Goal: Information Seeking & Learning: Learn about a topic

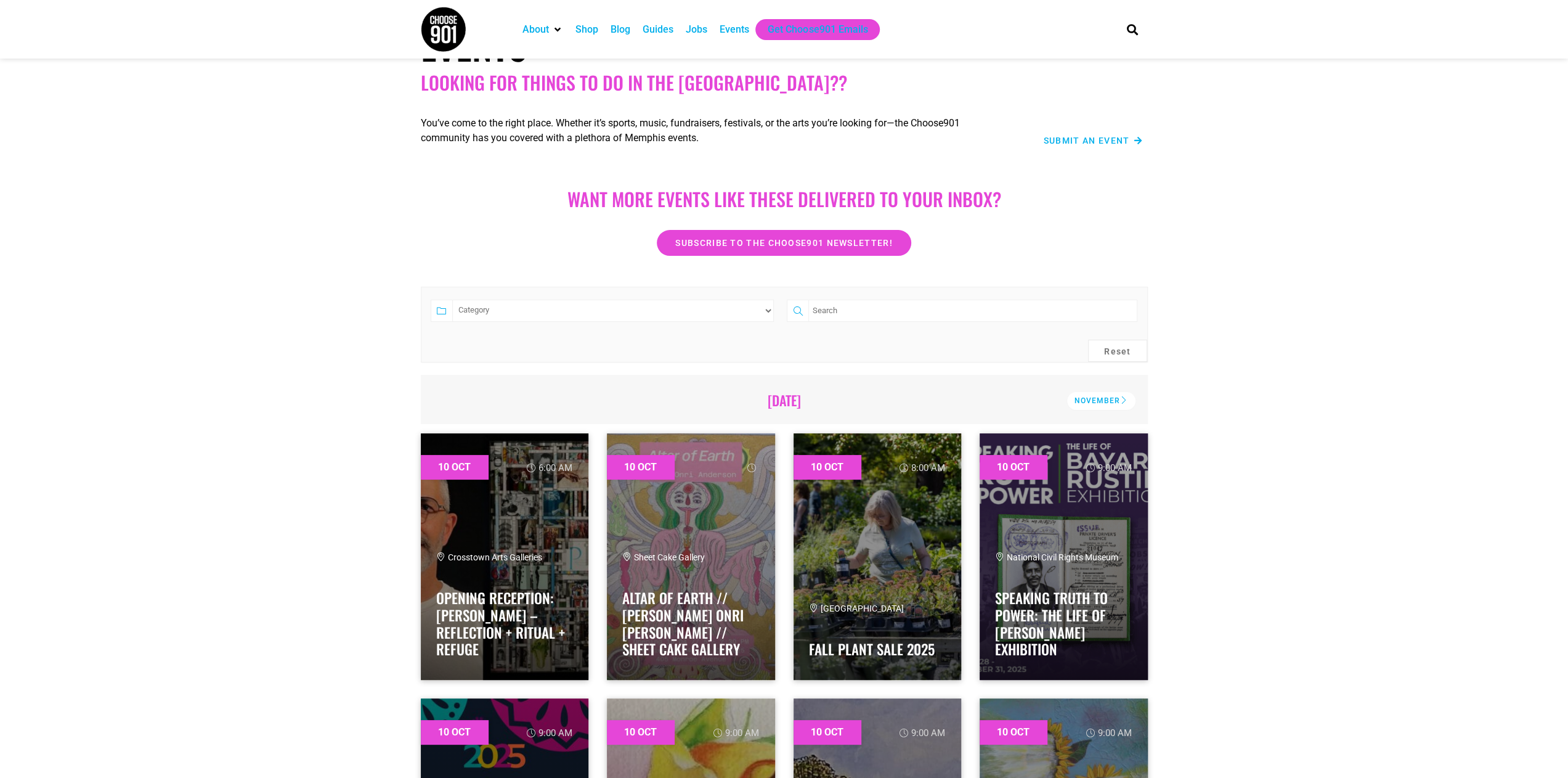
scroll to position [61, 0]
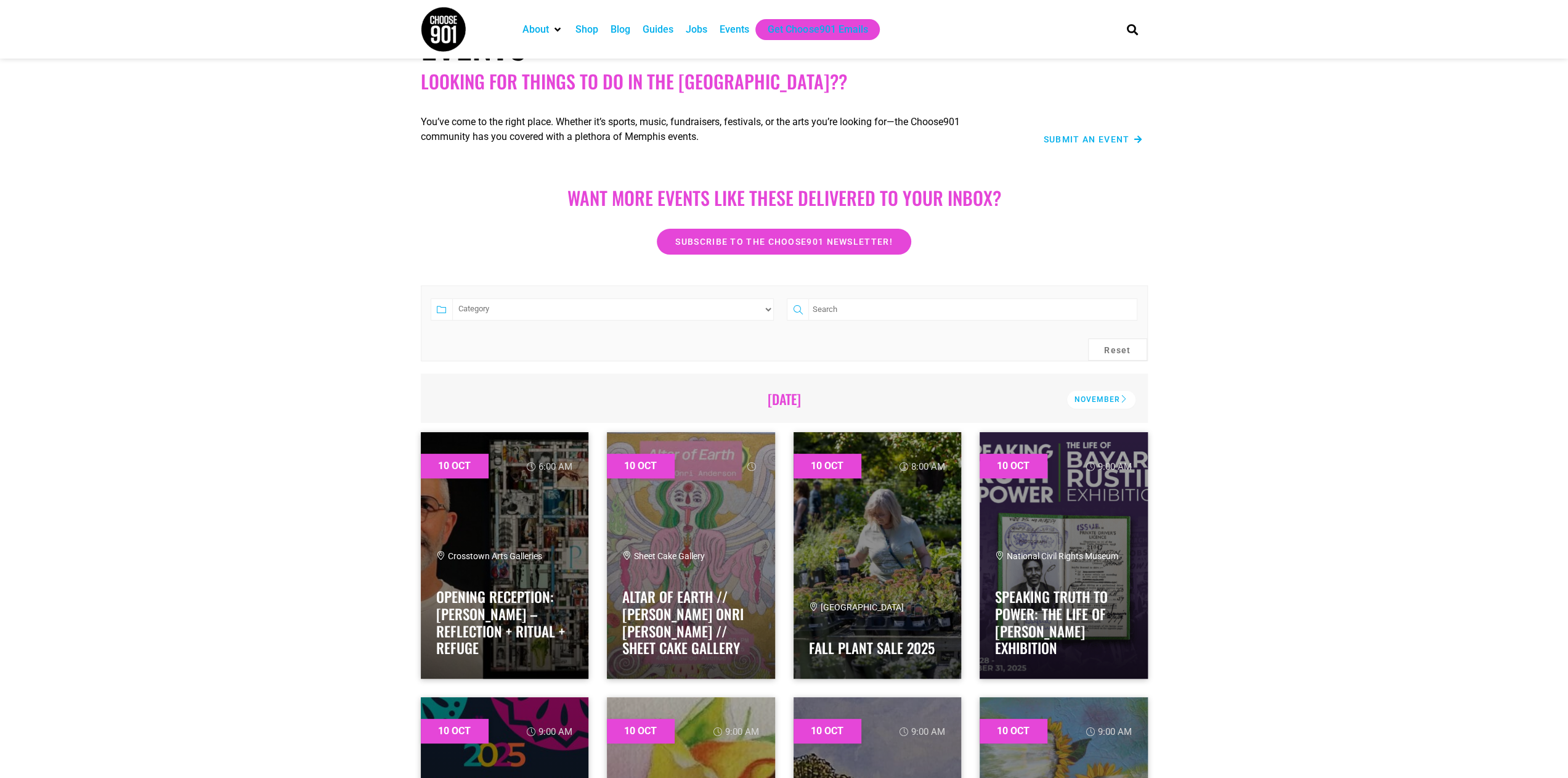
click at [743, 28] on div "Events" at bounding box center [734, 29] width 29 height 15
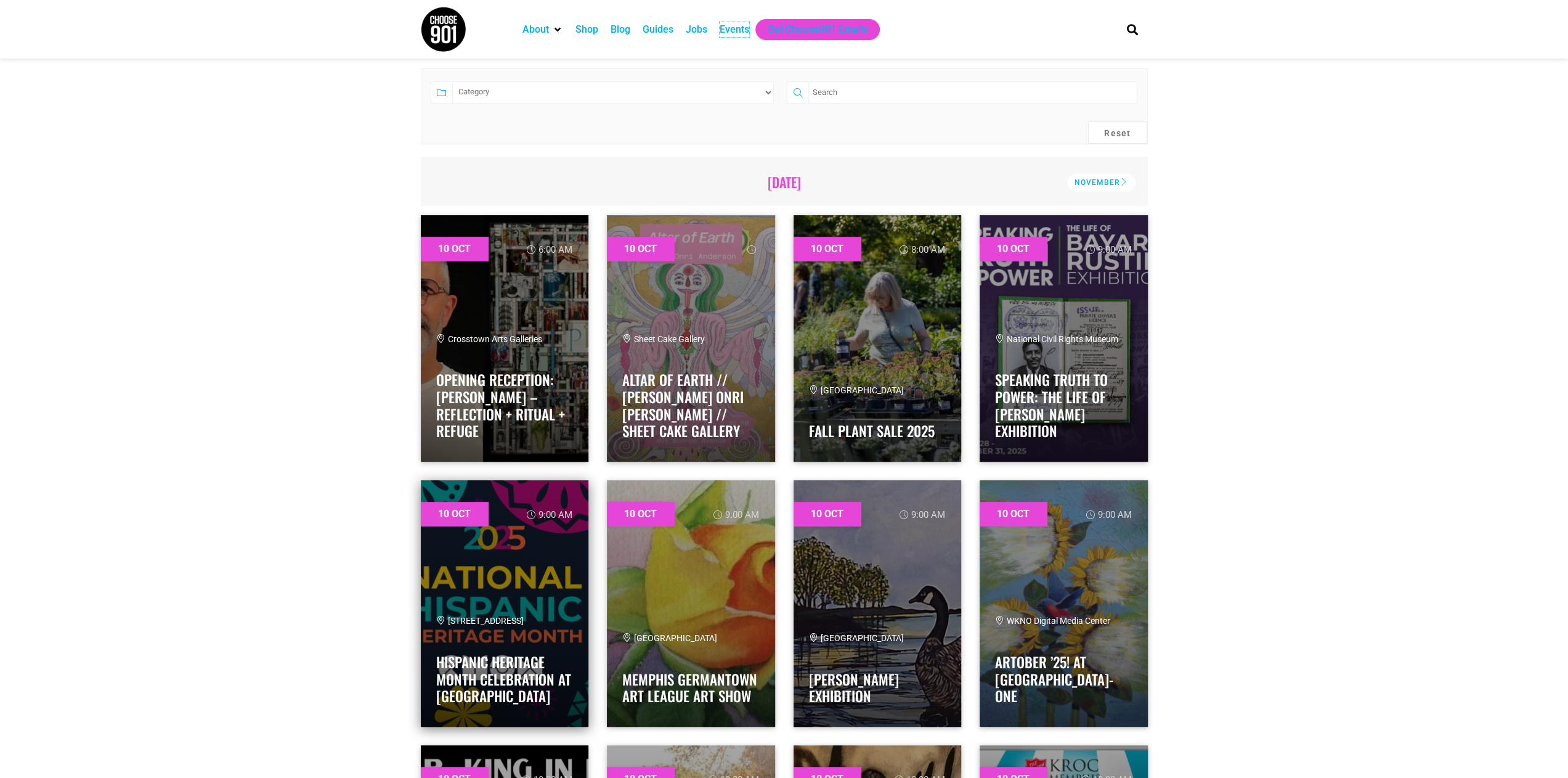
scroll to position [308, 0]
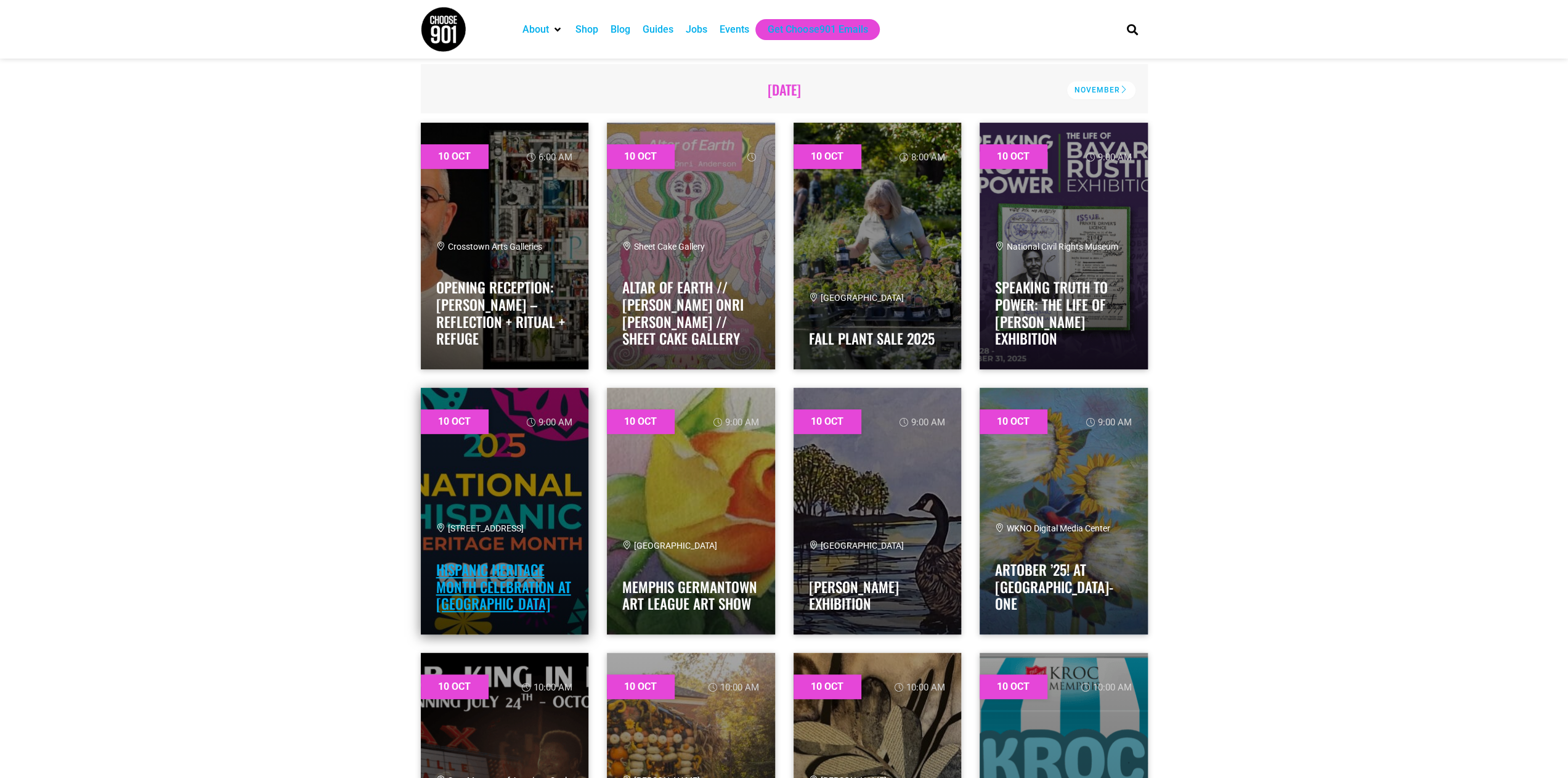
scroll to position [370, 0]
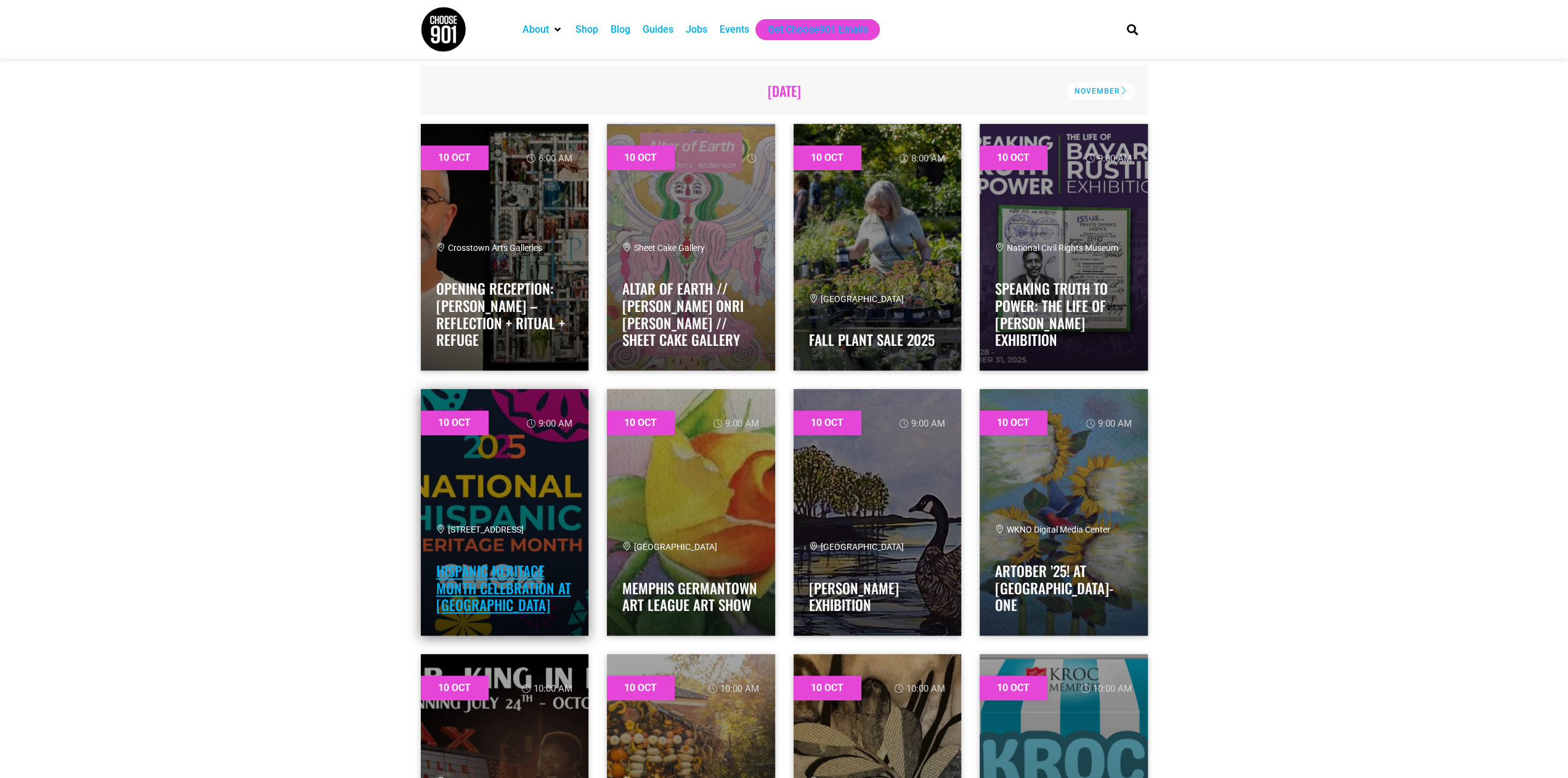
click at [505, 588] on link "Hispanic Heritage Month Celebration at [GEOGRAPHIC_DATA]" at bounding box center [503, 587] width 135 height 55
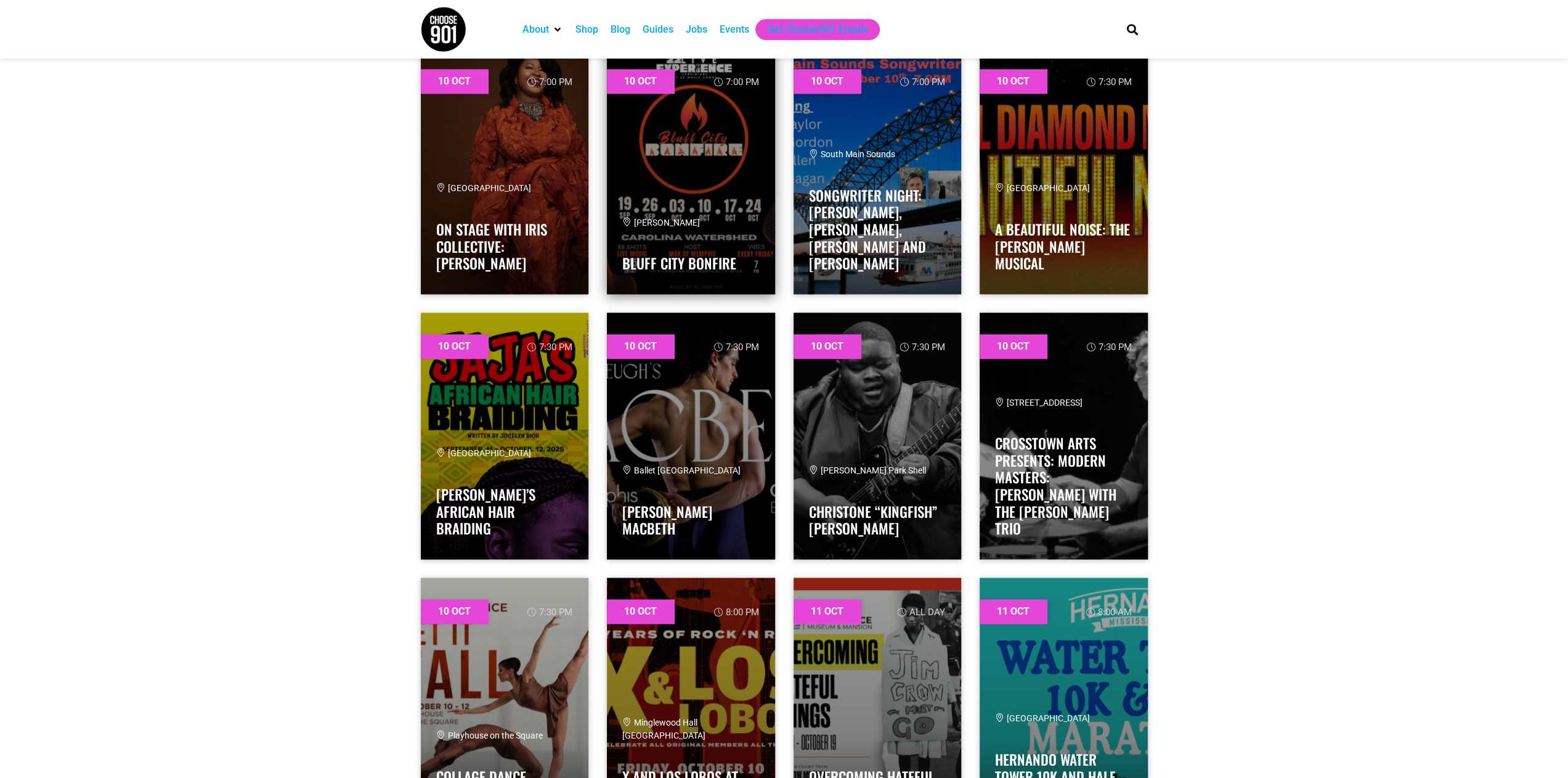
scroll to position [1356, 0]
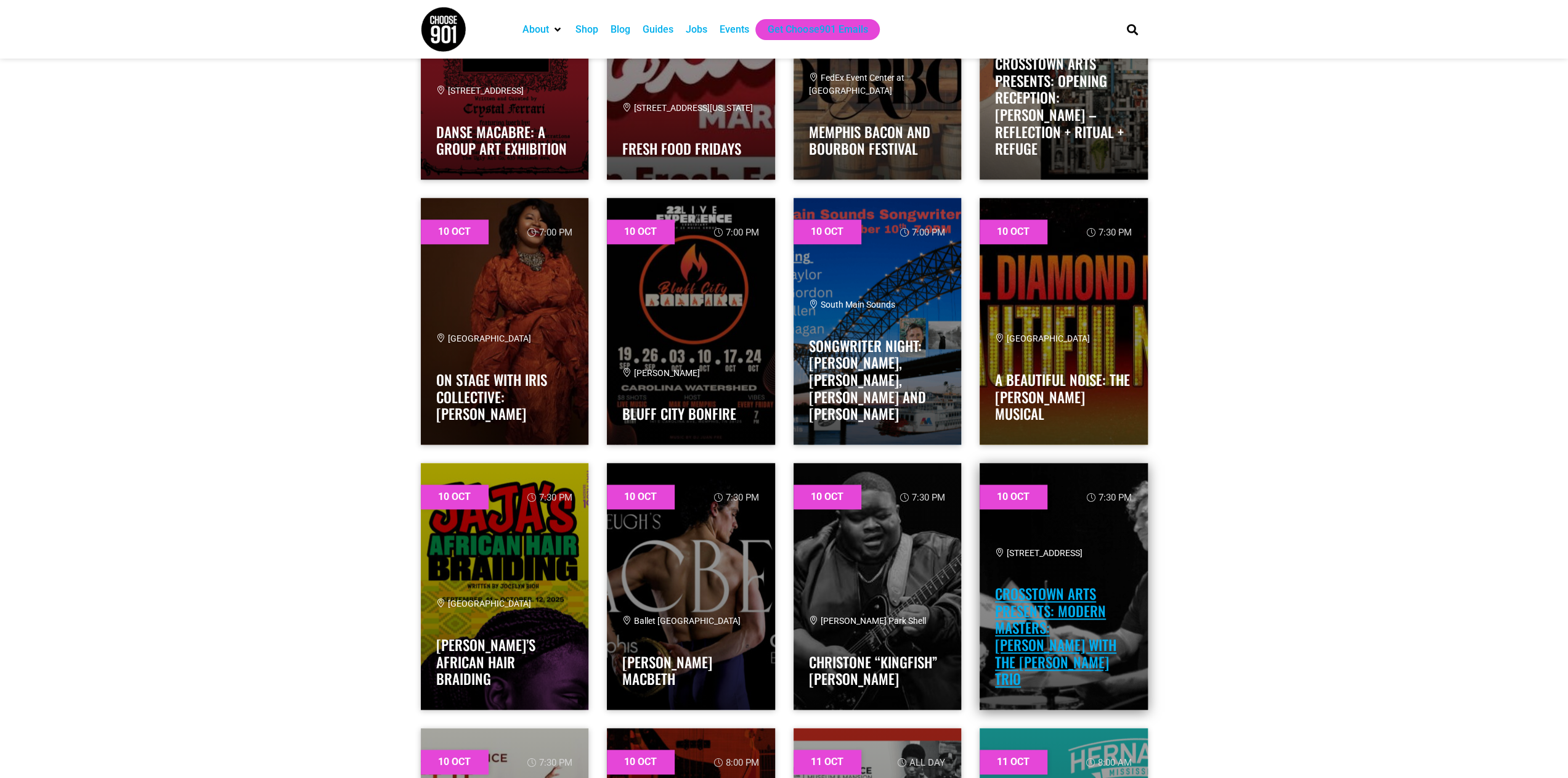
click at [1047, 644] on link "Crosstown Arts Presents: Modern Masters: [PERSON_NAME] with the [PERSON_NAME] T…" at bounding box center [1055, 636] width 121 height 106
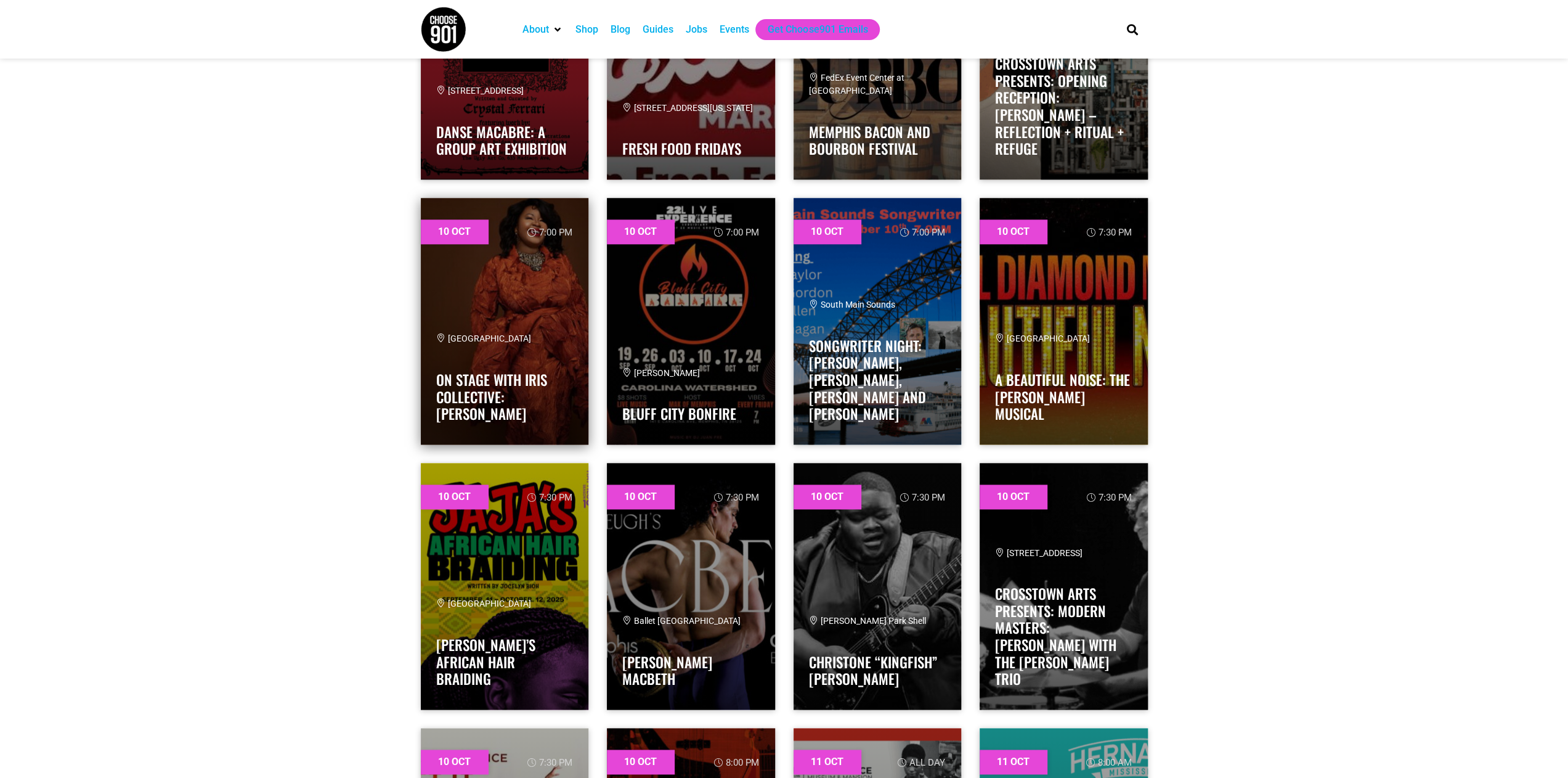
click at [548, 286] on link at bounding box center [505, 321] width 168 height 246
